Goal: Register for event/course

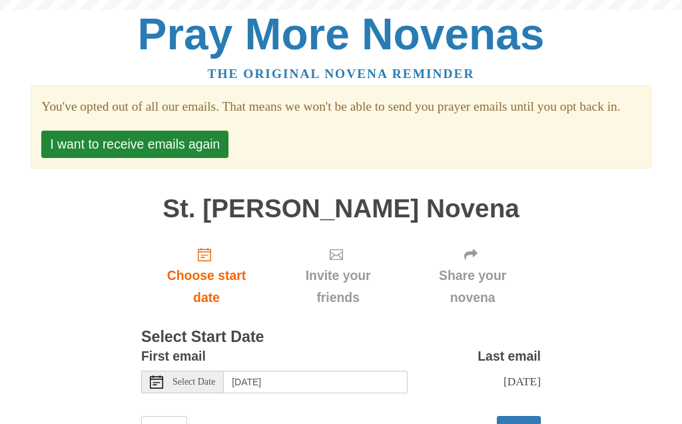
scroll to position [75, 0]
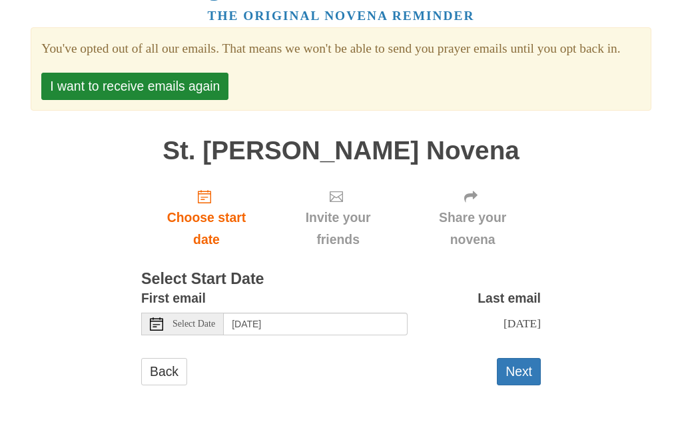
click at [508, 373] on button "Next" at bounding box center [519, 371] width 44 height 27
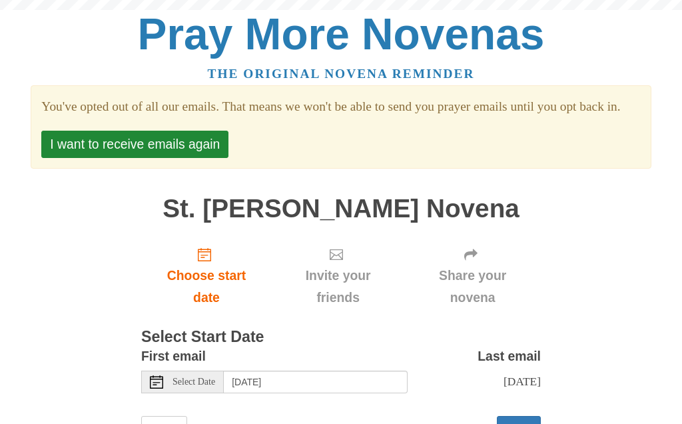
scroll to position [75, 0]
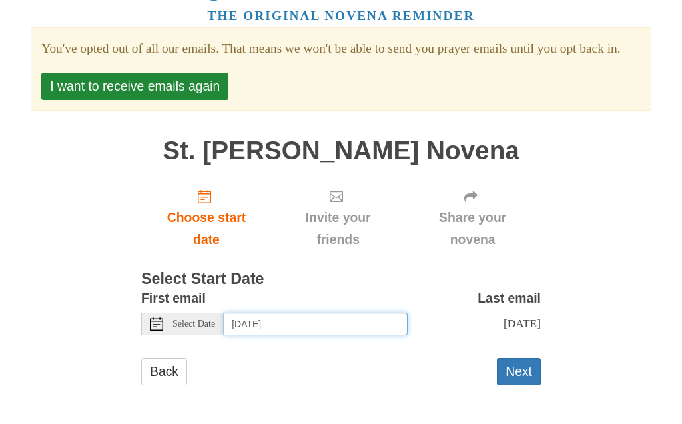
click at [275, 324] on input "[DATE]" at bounding box center [316, 323] width 184 height 23
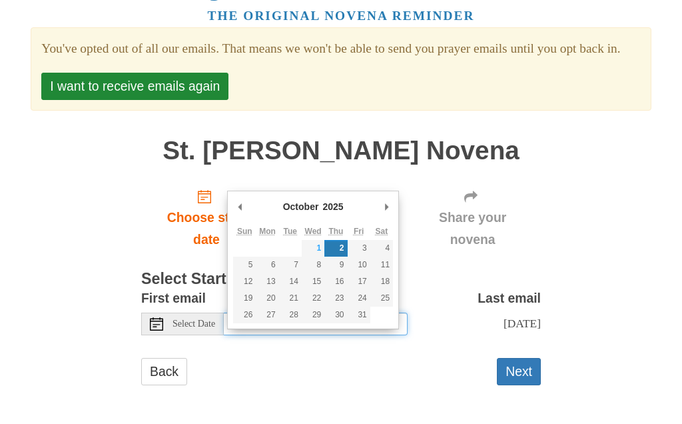
scroll to position [71, 0]
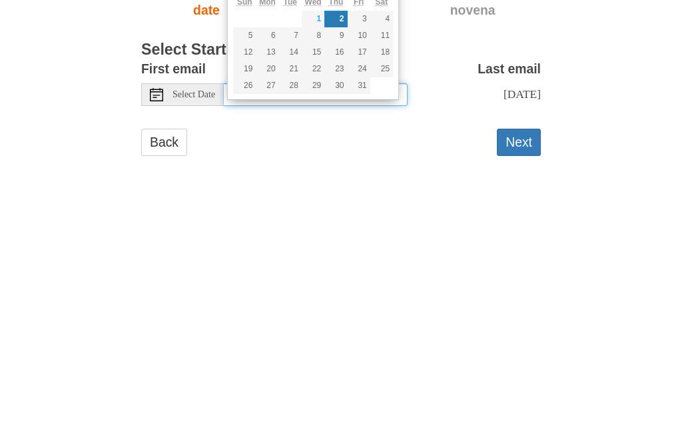
click at [366, 316] on input "[DATE]" at bounding box center [316, 327] width 184 height 23
click at [514, 362] on button "Next" at bounding box center [519, 375] width 44 height 27
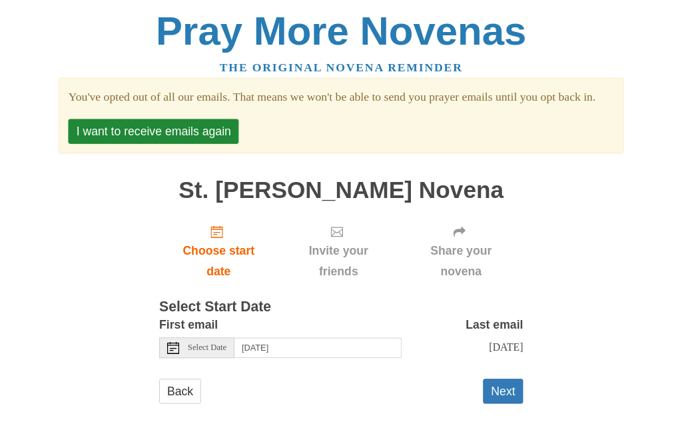
scroll to position [75, 0]
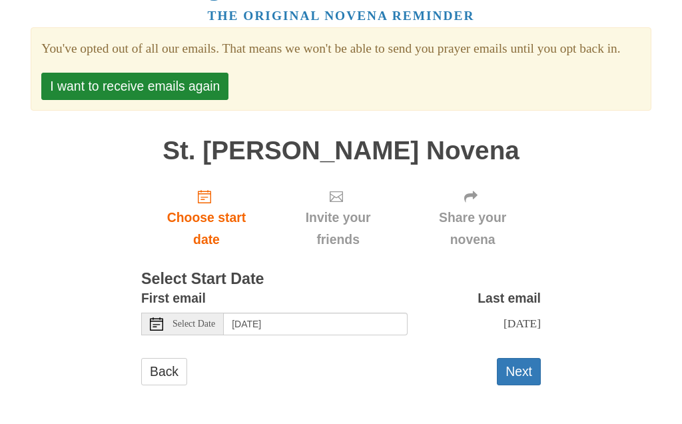
click at [171, 322] on div "Select Date" at bounding box center [182, 323] width 83 height 23
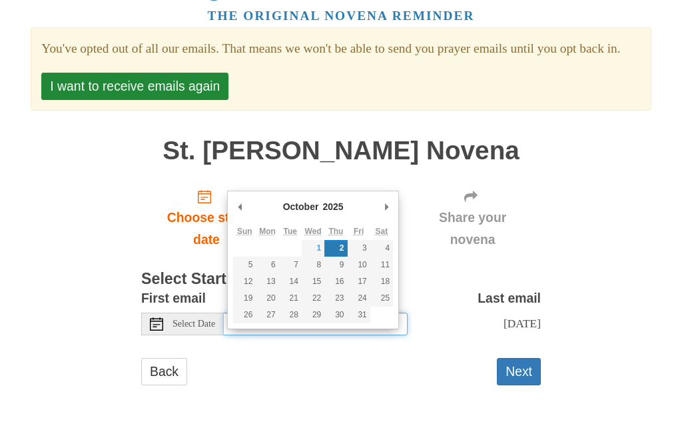
type input "Wednesday, October 1st"
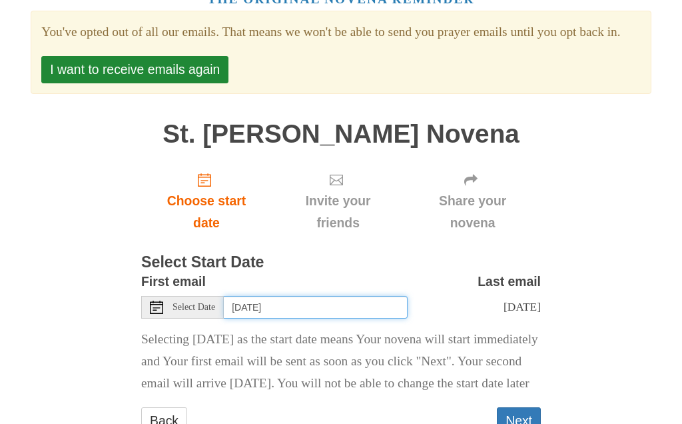
click at [350, 318] on input "Wednesday, October 1st" at bounding box center [316, 307] width 184 height 23
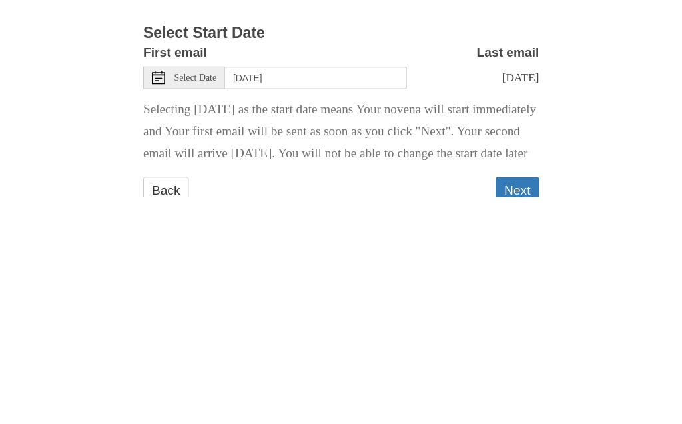
scroll to position [160, 0]
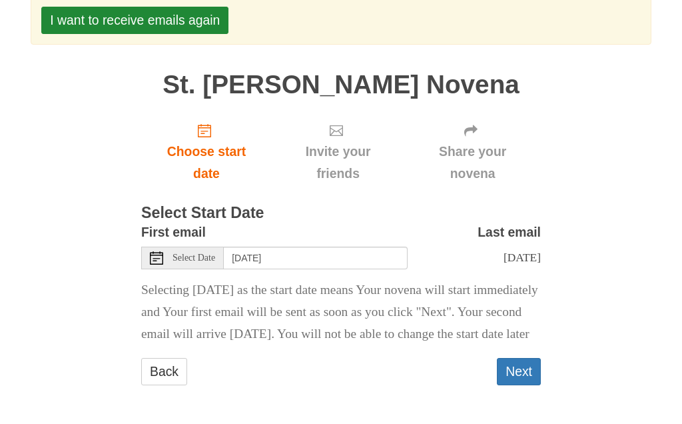
click at [516, 376] on button "Next" at bounding box center [519, 371] width 44 height 27
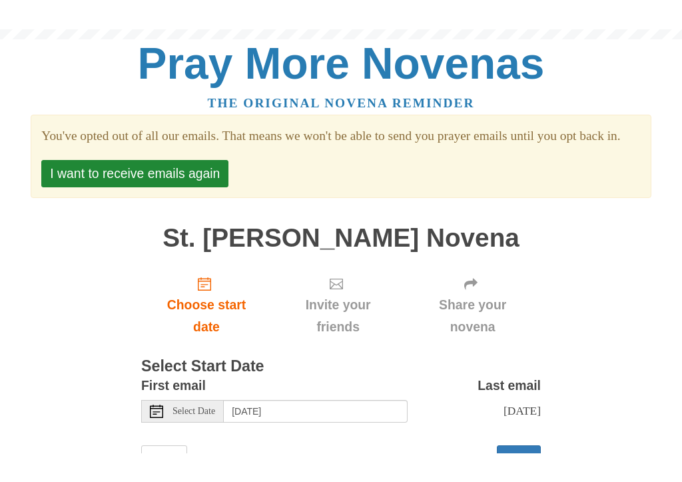
scroll to position [75, 0]
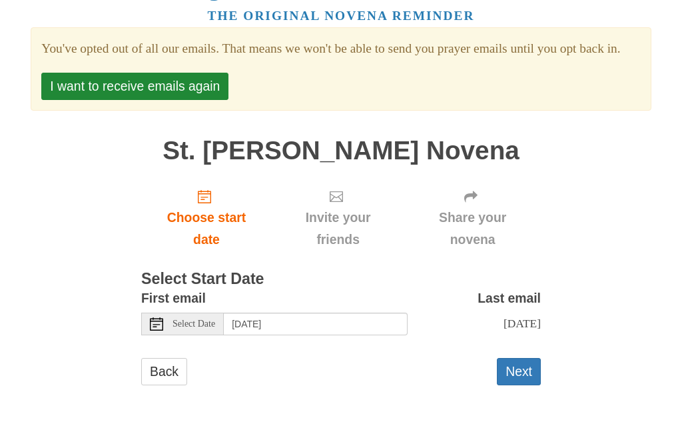
click at [183, 328] on span "Select Date" at bounding box center [194, 323] width 43 height 9
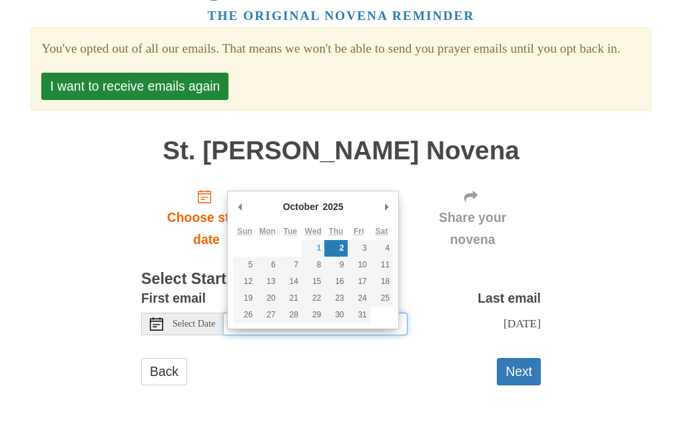
type input "[DATE]"
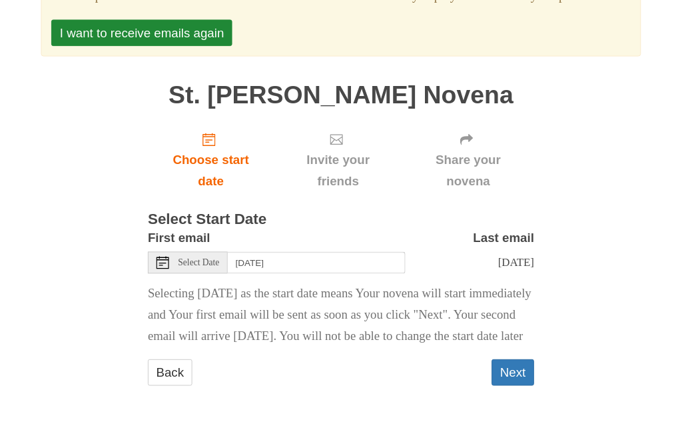
scroll to position [152, 0]
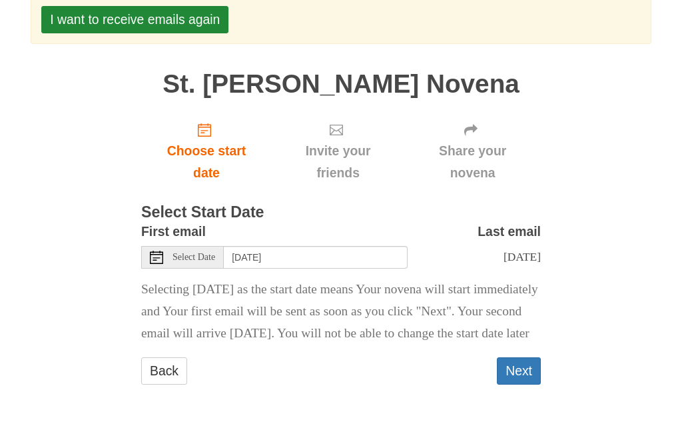
click at [515, 381] on button "Next" at bounding box center [519, 371] width 44 height 27
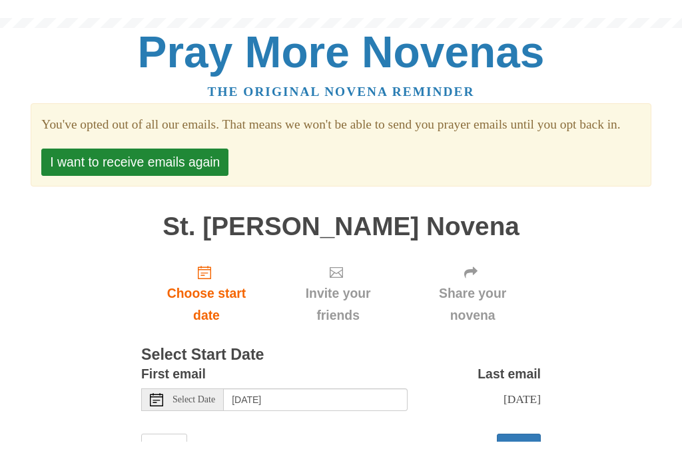
scroll to position [75, 0]
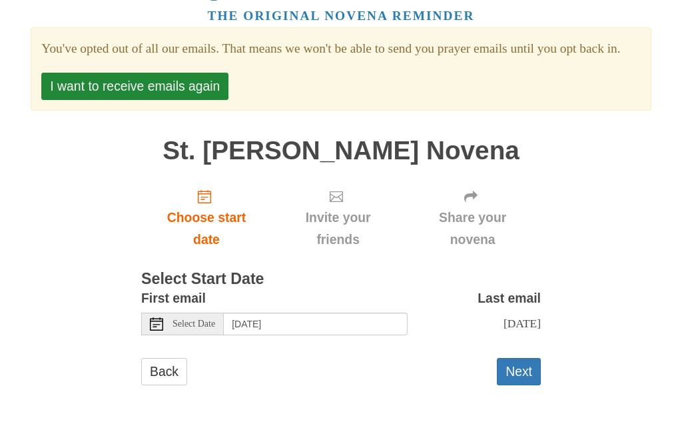
click at [173, 324] on span "Select Date" at bounding box center [194, 323] width 43 height 9
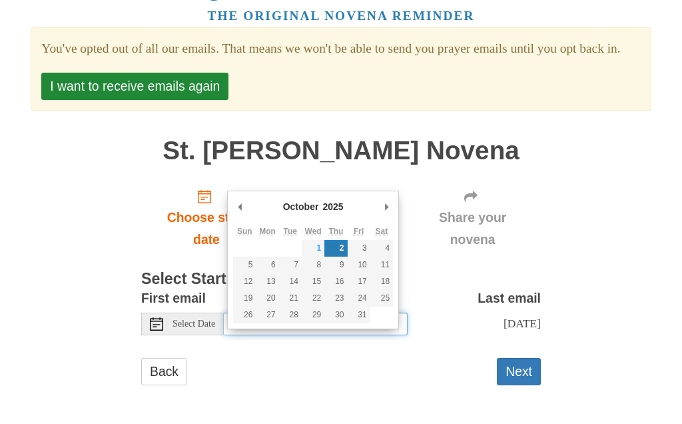
type input "[DATE]"
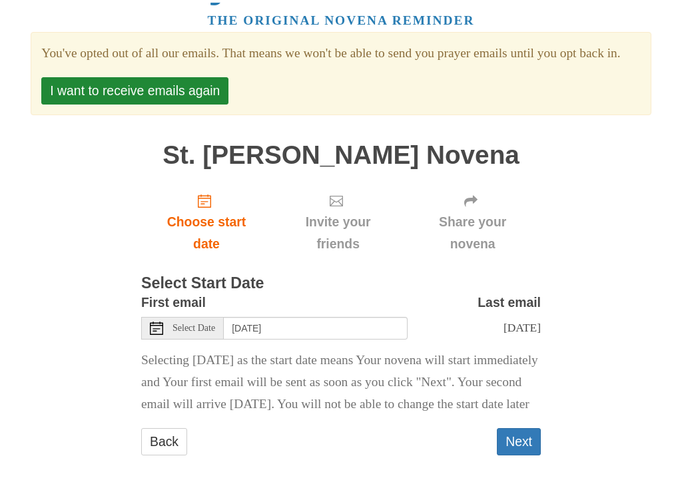
scroll to position [85, 0]
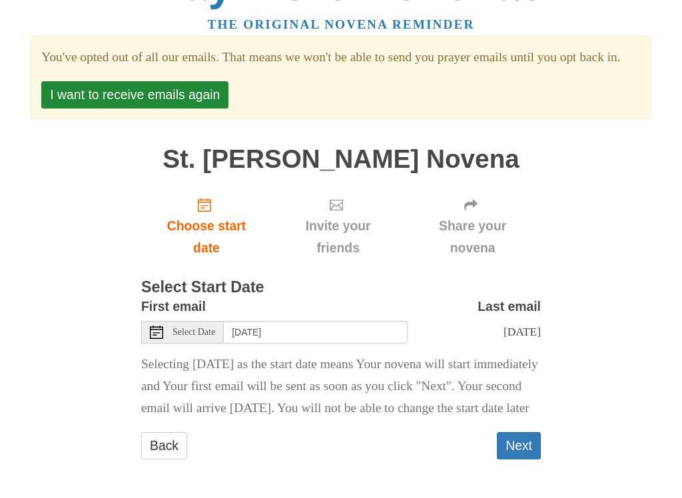
click at [514, 423] on button "Next" at bounding box center [519, 445] width 44 height 27
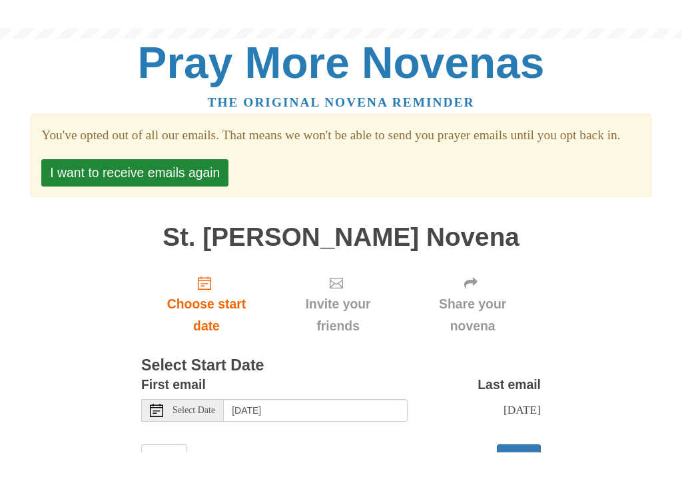
scroll to position [75, 0]
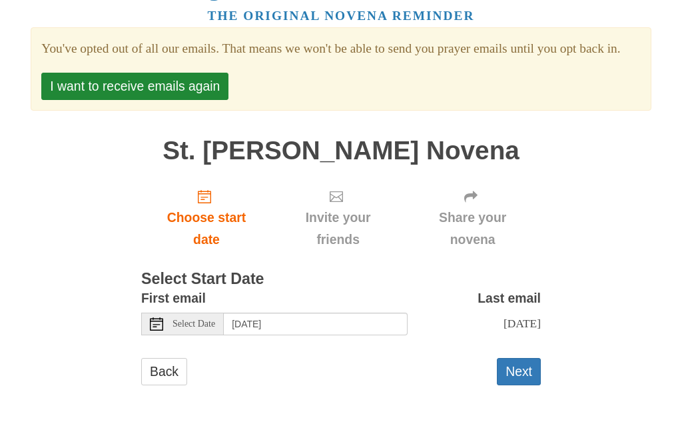
click at [174, 332] on div "Select Date" at bounding box center [182, 323] width 83 height 23
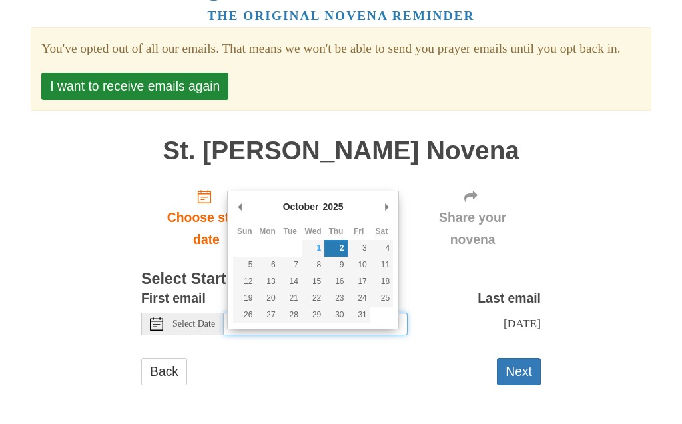
type input "Wednesday, October 1st"
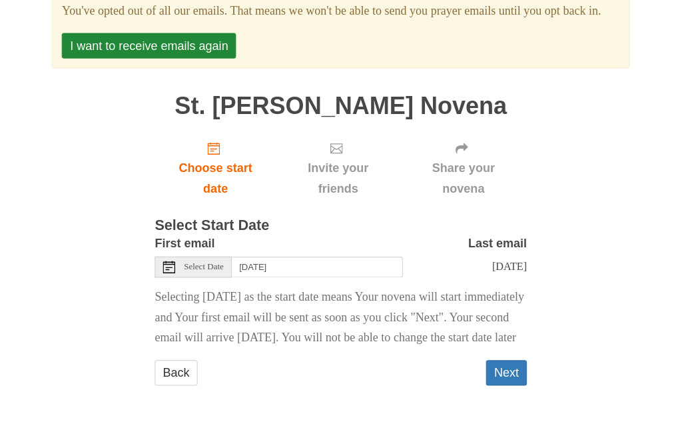
scroll to position [144, 0]
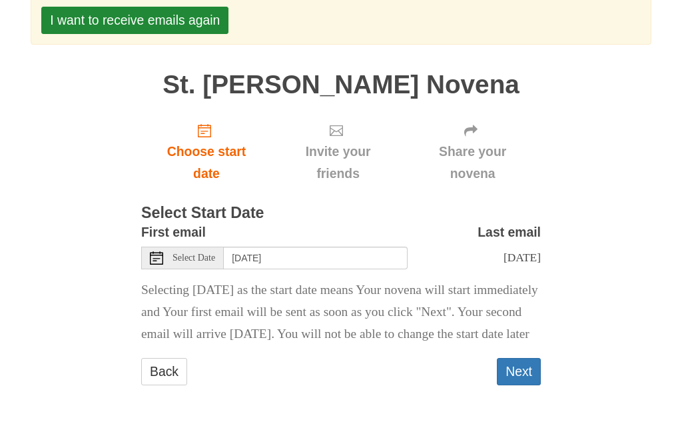
click at [516, 383] on button "Next" at bounding box center [519, 371] width 44 height 27
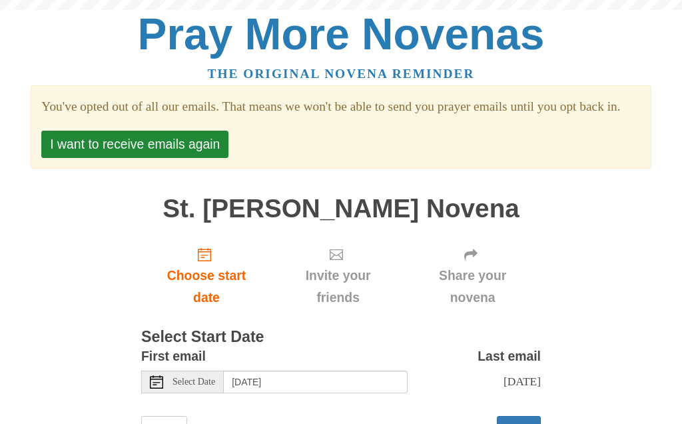
scroll to position [75, 0]
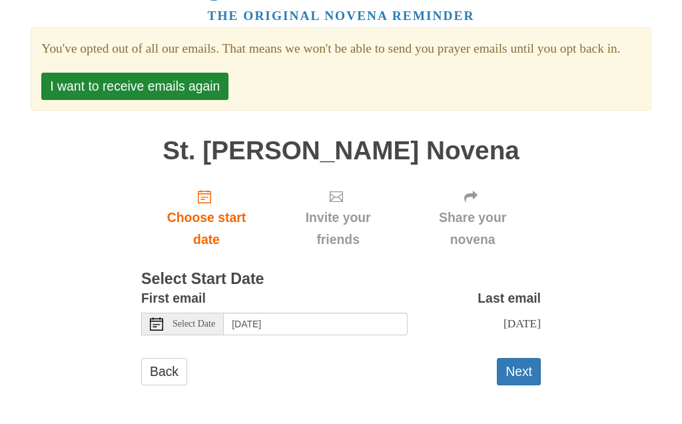
click at [165, 378] on link "Back" at bounding box center [164, 371] width 46 height 27
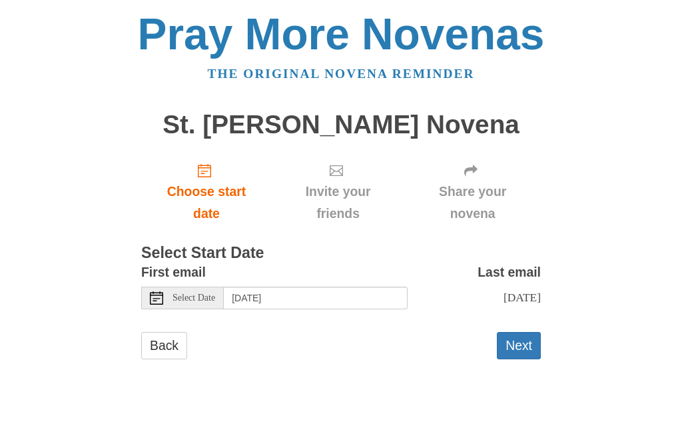
click at [169, 291] on div "Select Date" at bounding box center [182, 297] width 83 height 23
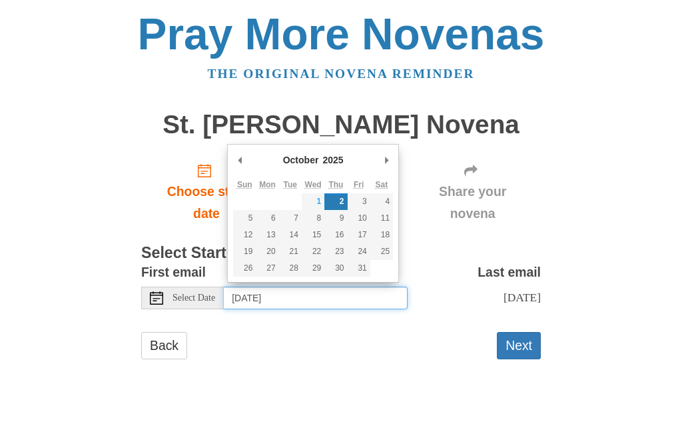
type input "[DATE]"
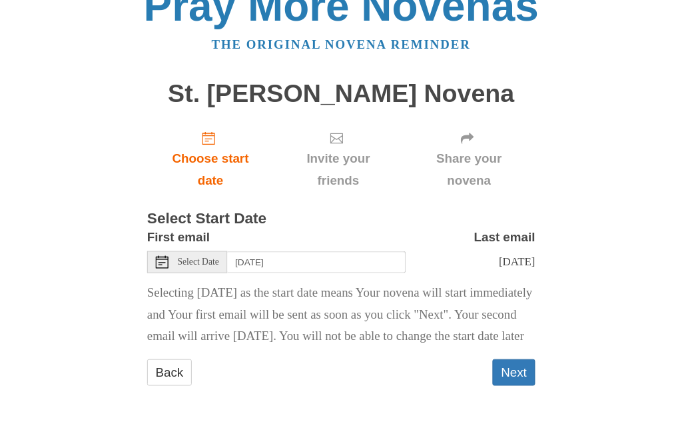
scroll to position [51, 0]
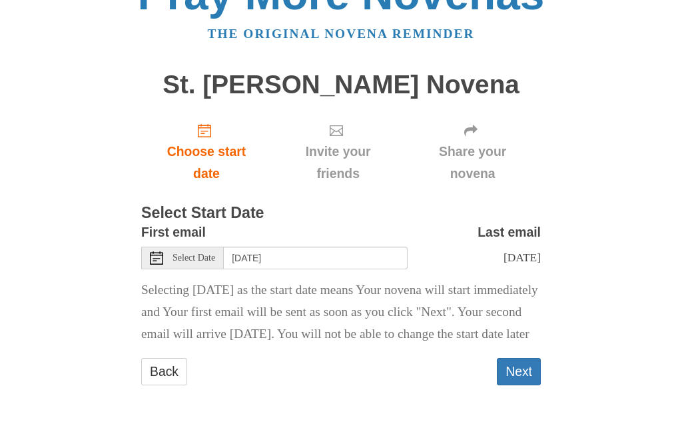
click at [515, 384] on button "Next" at bounding box center [519, 371] width 44 height 27
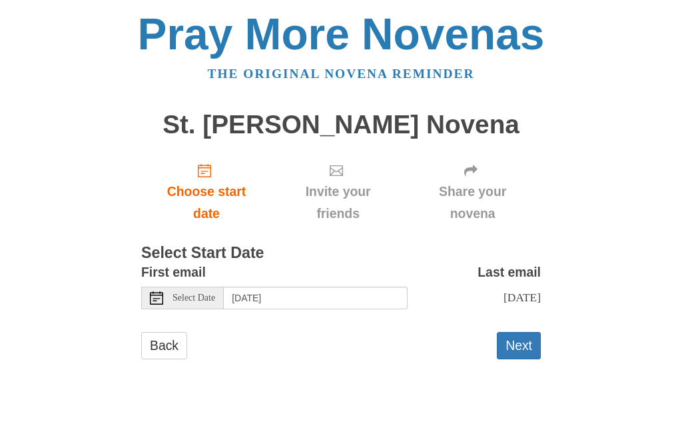
click at [206, 187] on span "Choose start date" at bounding box center [207, 203] width 104 height 44
click at [165, 298] on div "Select Date" at bounding box center [182, 297] width 83 height 23
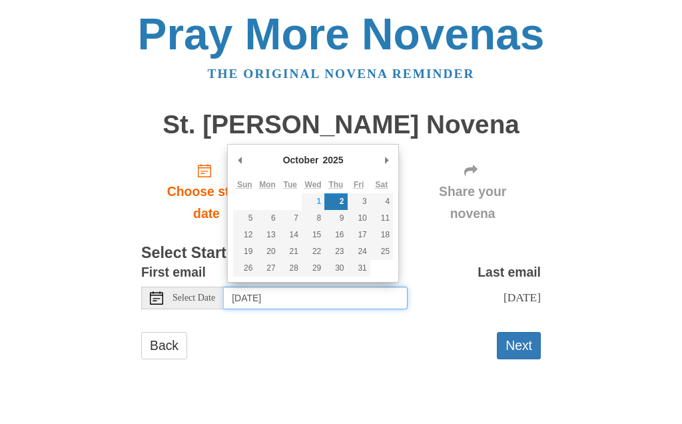
type input "Wednesday, October 1st"
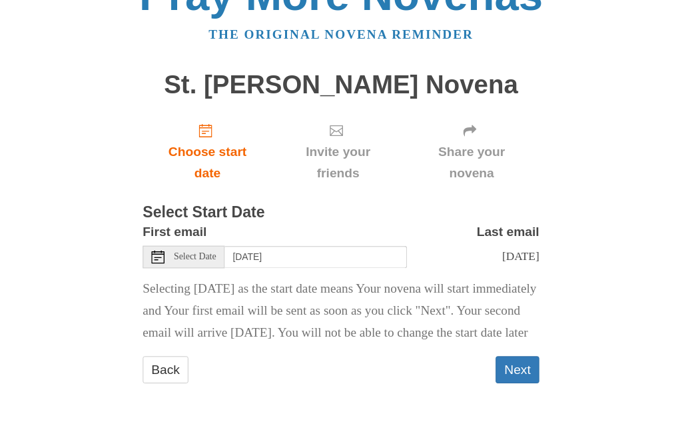
scroll to position [55, 0]
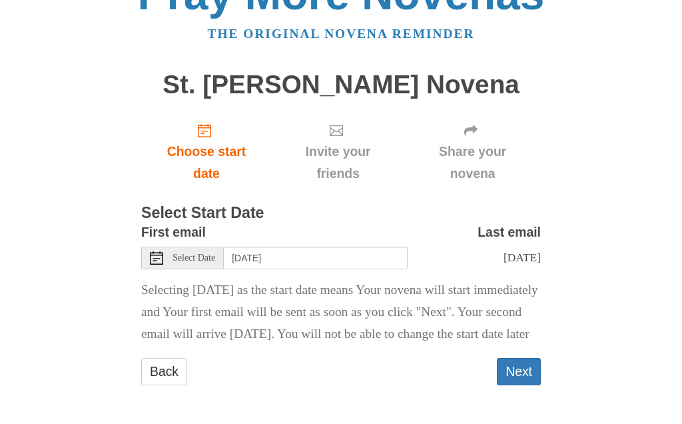
click at [512, 371] on button "Next" at bounding box center [519, 371] width 44 height 27
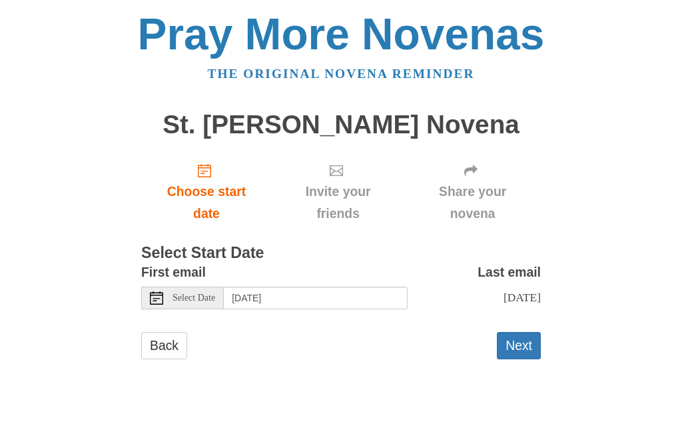
click at [512, 348] on button "Next" at bounding box center [519, 345] width 44 height 27
click at [514, 346] on button "Next" at bounding box center [519, 345] width 44 height 27
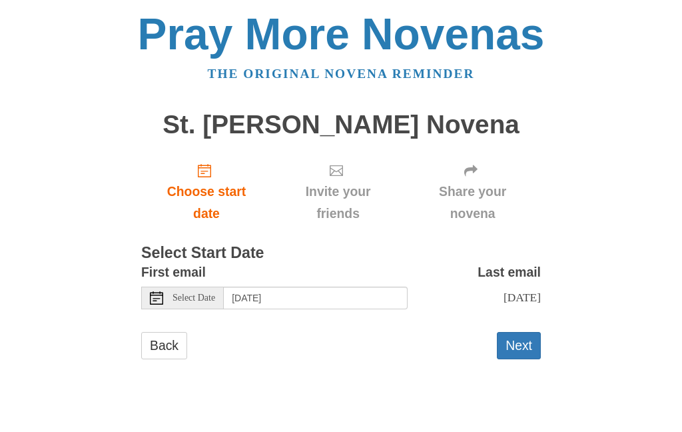
click at [510, 348] on button "Next" at bounding box center [519, 345] width 44 height 27
